Goal: Communication & Community: Ask a question

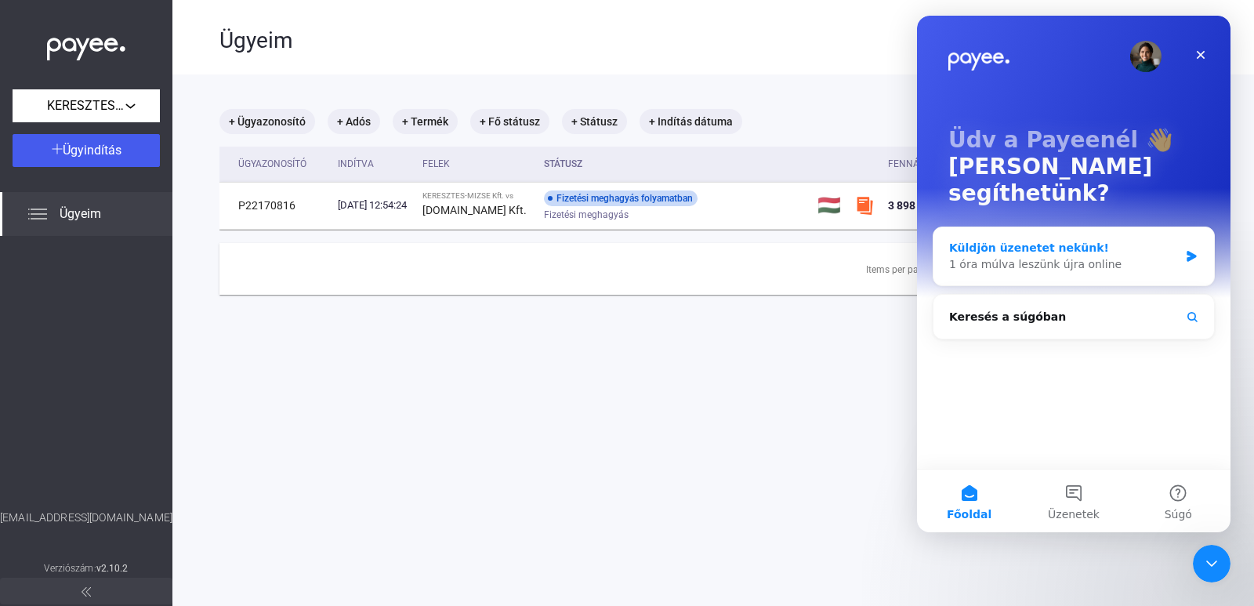
click at [1086, 240] on div "Küldjön üzenetet nekünk!" at bounding box center [1064, 248] width 230 height 16
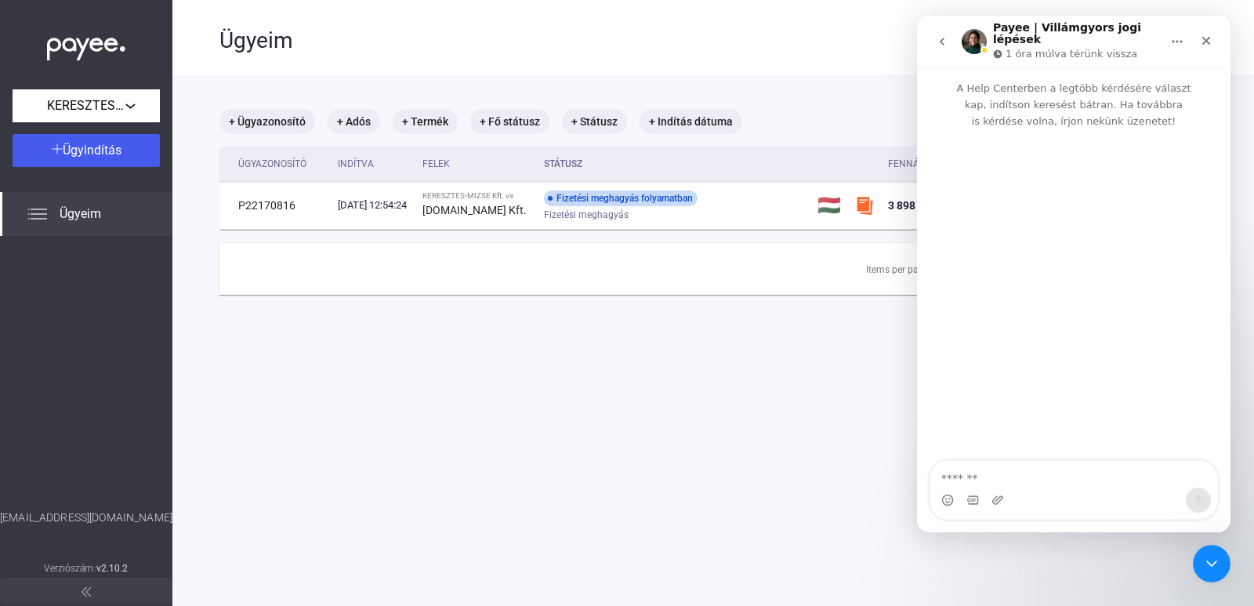
click at [940, 38] on icon "go back" at bounding box center [942, 42] width 5 height 8
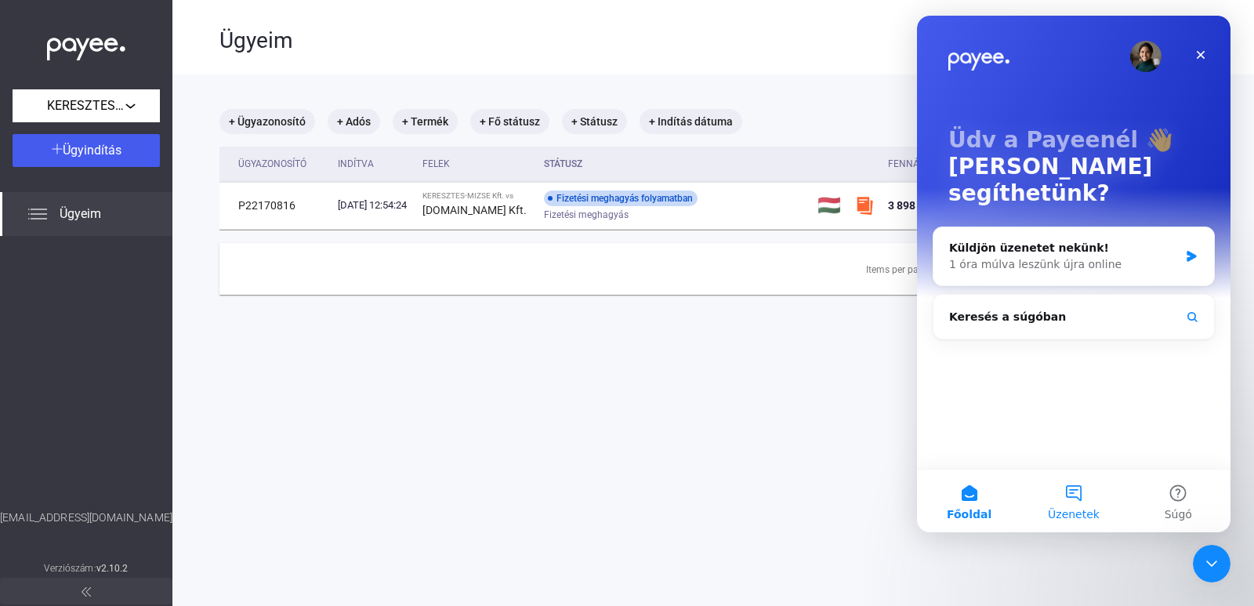
click at [1071, 505] on button "Üzenetek" at bounding box center [1073, 501] width 104 height 63
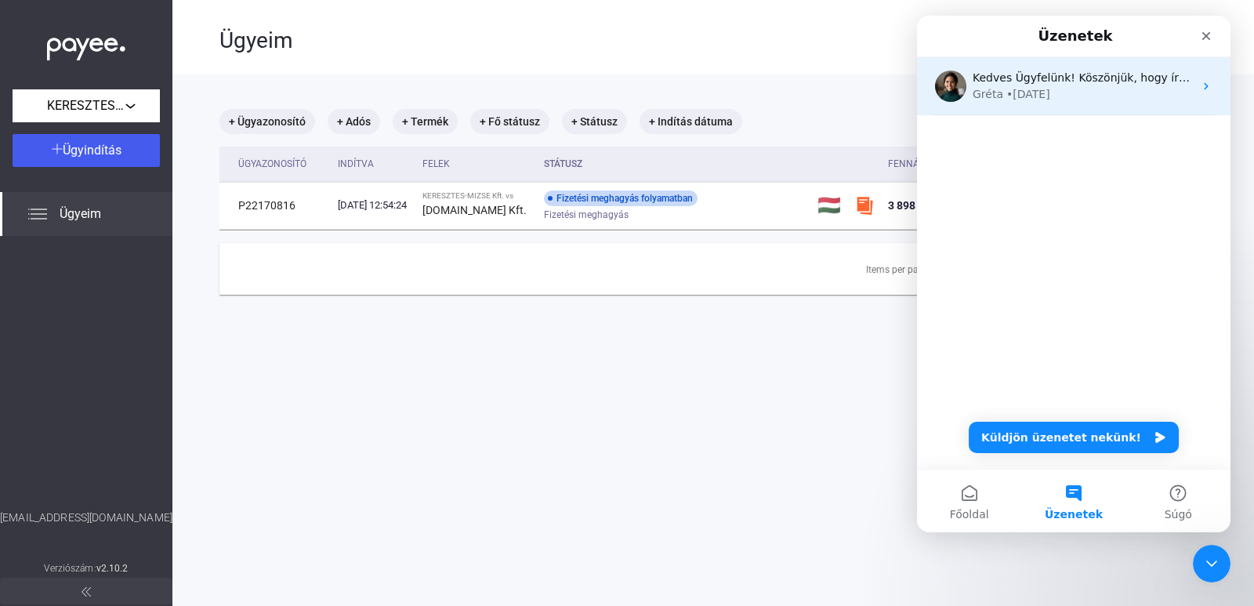
click at [1091, 92] on div "Gréta • [DATE]" at bounding box center [1083, 94] width 221 height 16
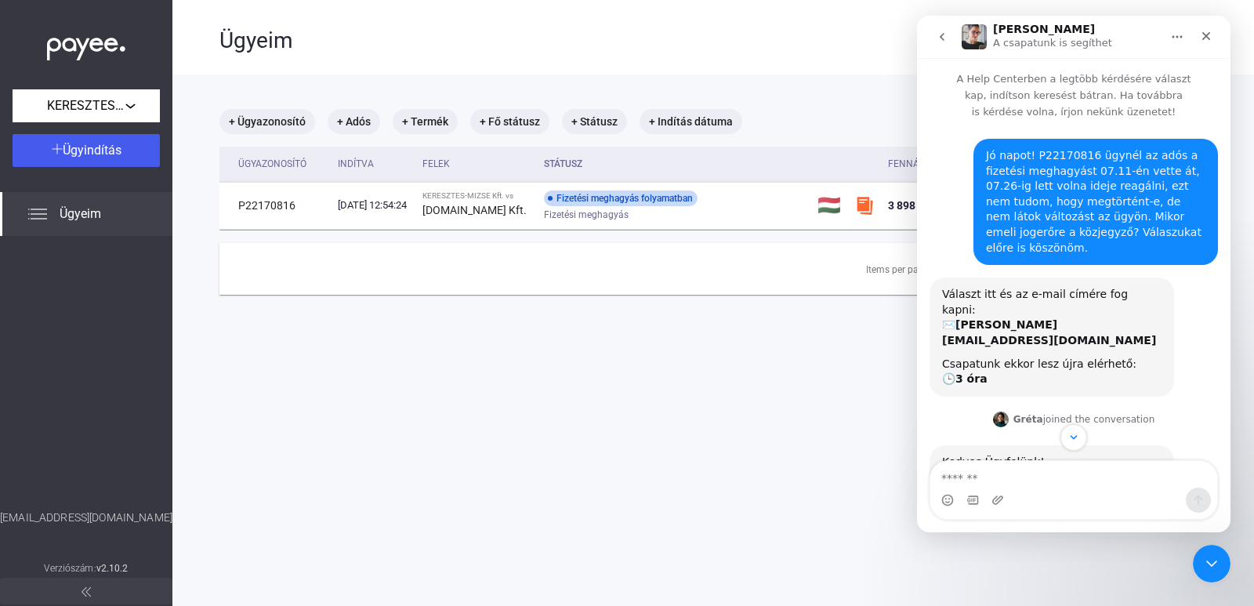
scroll to position [136, 0]
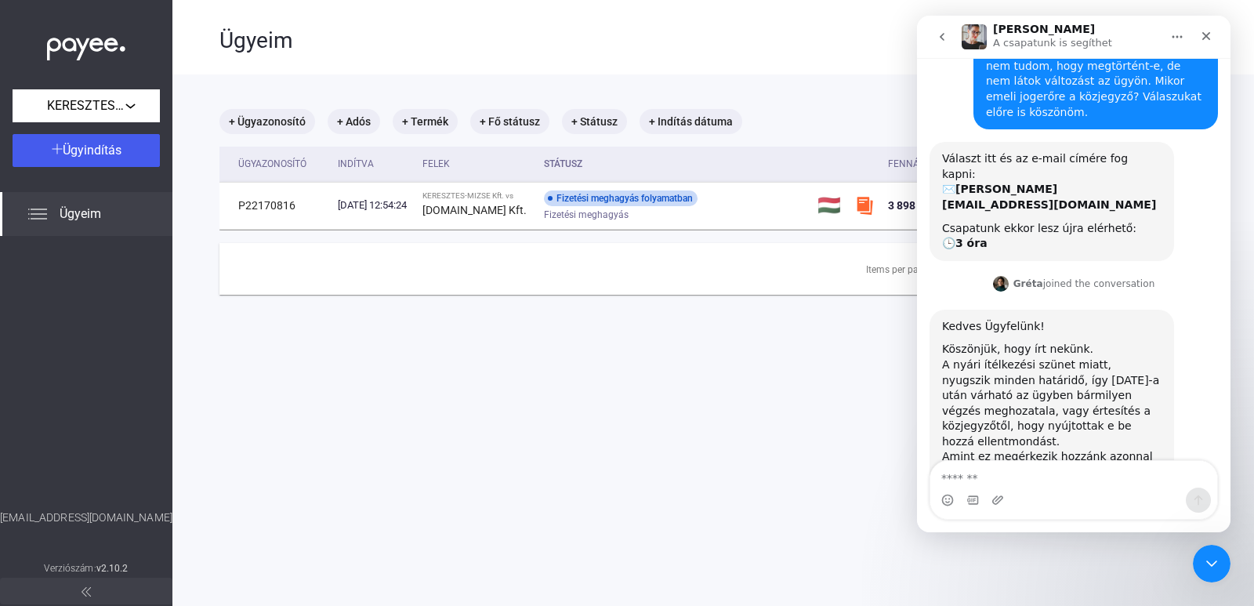
click at [952, 29] on button "go back" at bounding box center [942, 37] width 30 height 30
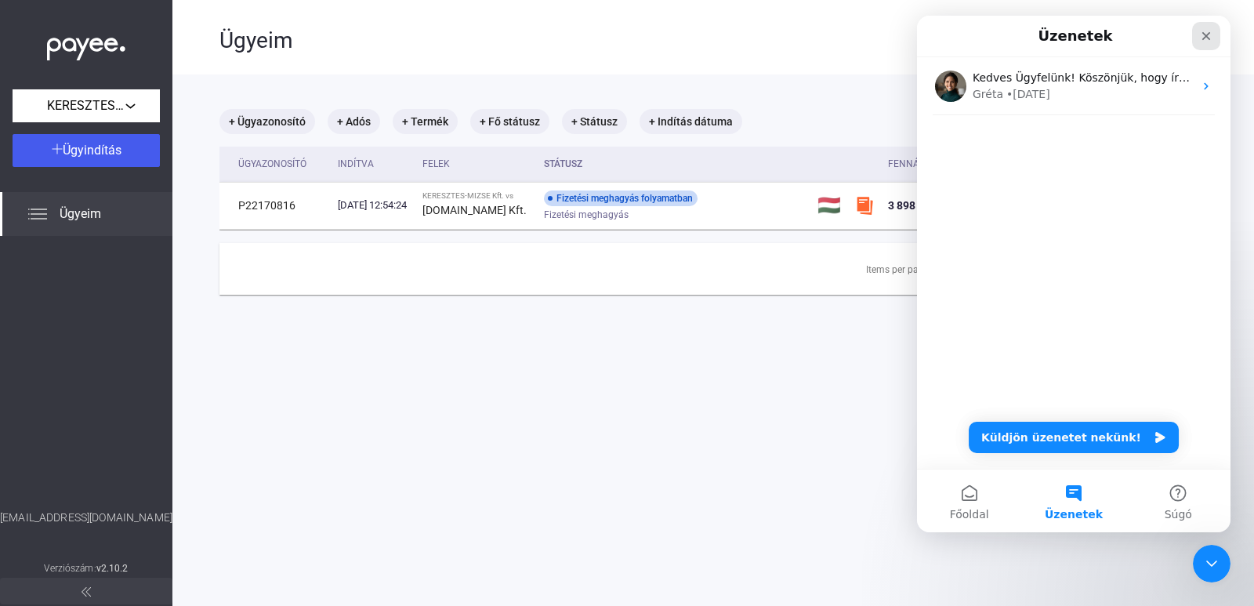
click at [1209, 39] on icon "Bezárás" at bounding box center [1206, 36] width 9 height 9
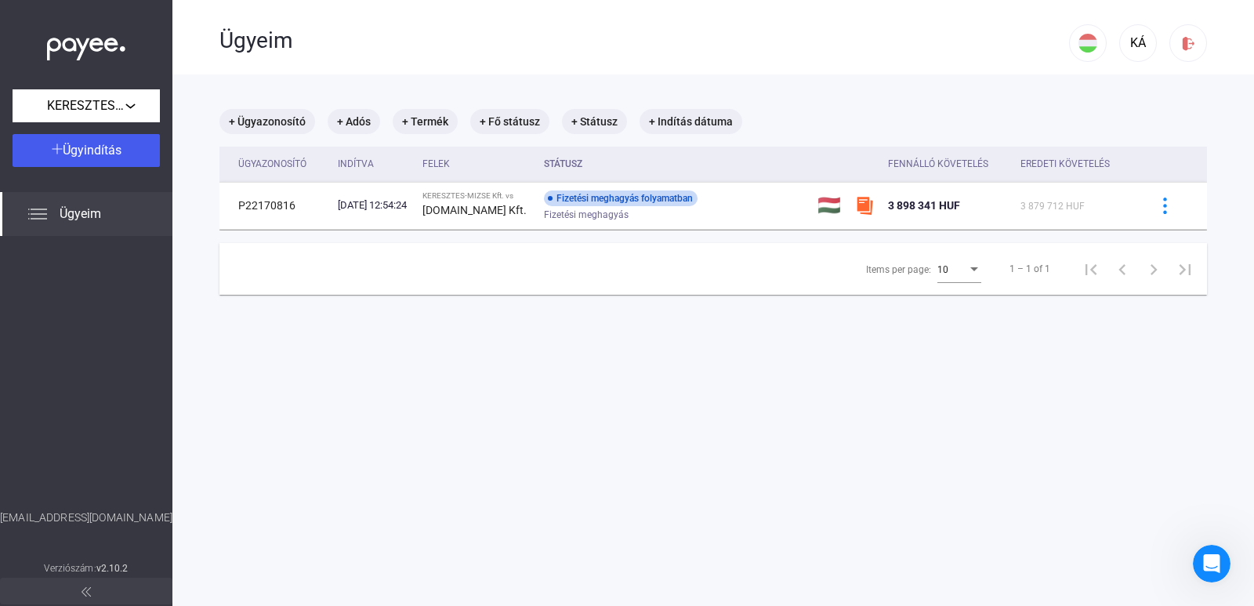
click at [74, 227] on div "Ügyeim" at bounding box center [86, 214] width 172 height 44
